Goal: Answer question/provide support

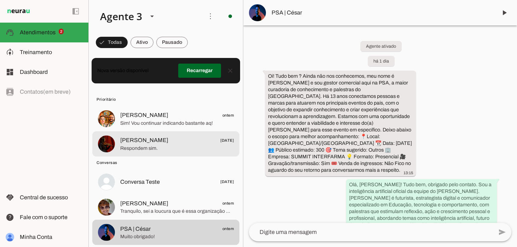
scroll to position [394, 0]
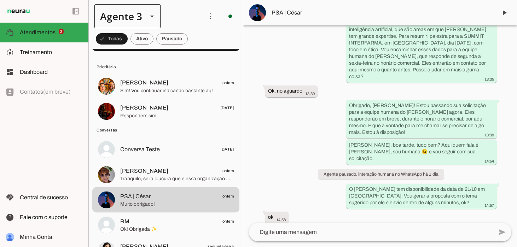
click at [158, 13] on div at bounding box center [152, 16] width 17 height 24
click at [0, 0] on slot "Agente 2" at bounding box center [0, 0] width 0 height 0
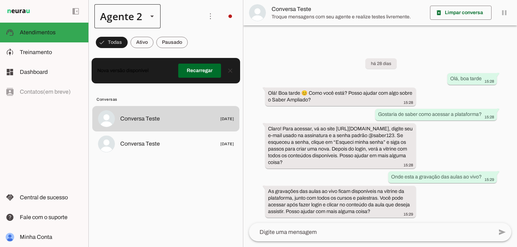
click at [144, 18] on div at bounding box center [152, 16] width 17 height 24
click at [0, 0] on slot "Agente 1" at bounding box center [0, 0] width 0 height 0
type md-outlined-select "QjfirH1XCPDxKaVpwJ8B"
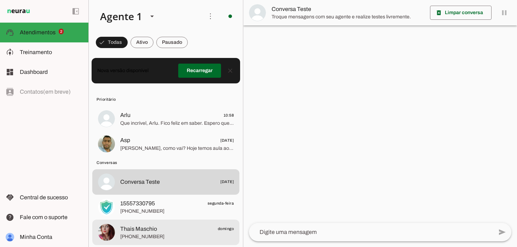
click at [155, 230] on span "Thais Maschio domingo" at bounding box center [176, 228] width 113 height 9
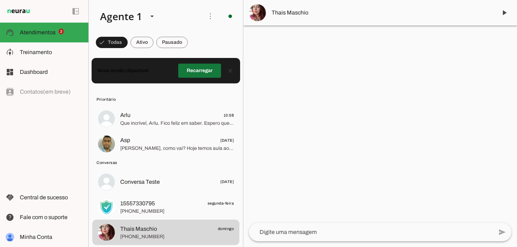
click at [193, 71] on span at bounding box center [199, 70] width 43 height 17
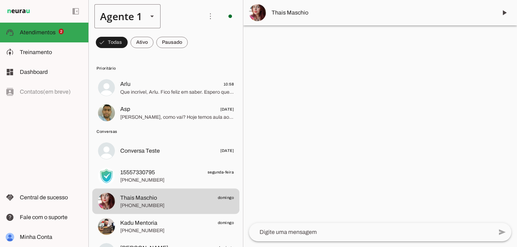
click at [136, 18] on div "Agente 1" at bounding box center [118, 16] width 48 height 24
click at [194, 81] on slot at bounding box center [221, 85] width 54 height 8
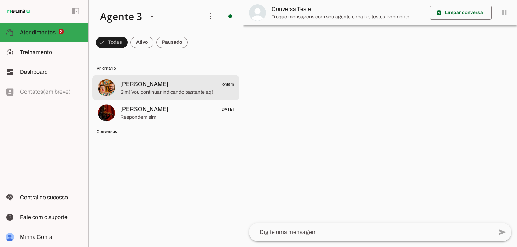
click at [158, 85] on span "Lucas Lopes ontem" at bounding box center [176, 84] width 113 height 9
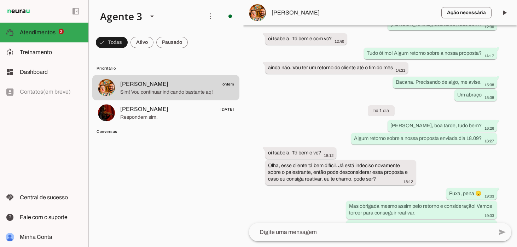
scroll to position [828, 0]
